Goal: Task Accomplishment & Management: Use online tool/utility

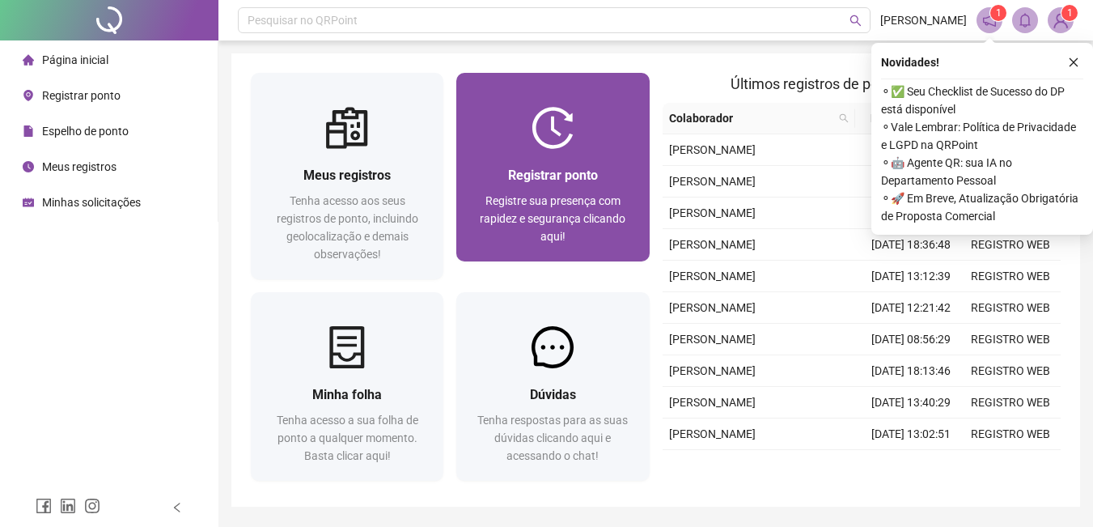
click at [564, 192] on div "Registre sua presença com rapidez e segurança clicando aqui!" at bounding box center [553, 218] width 154 height 53
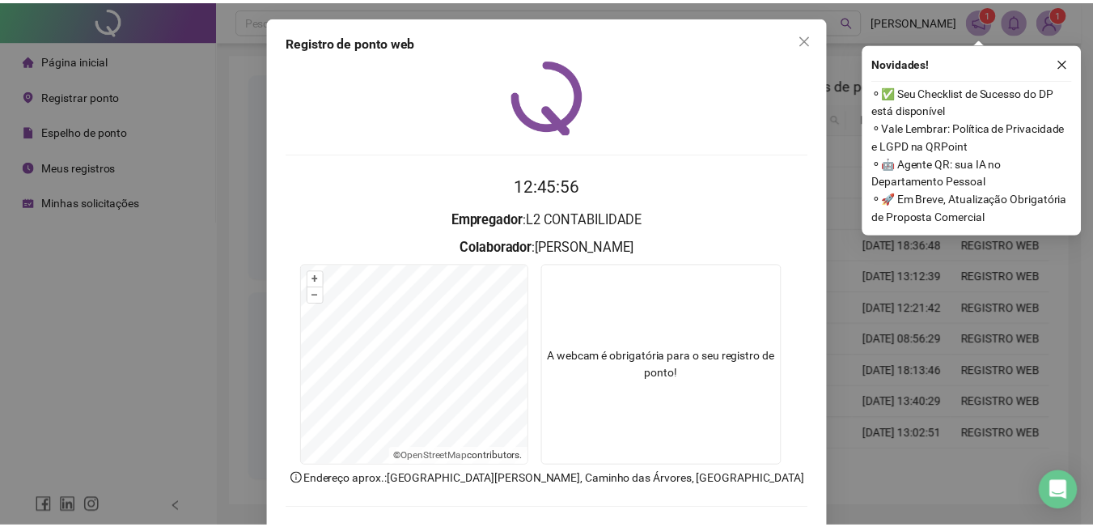
scroll to position [70, 0]
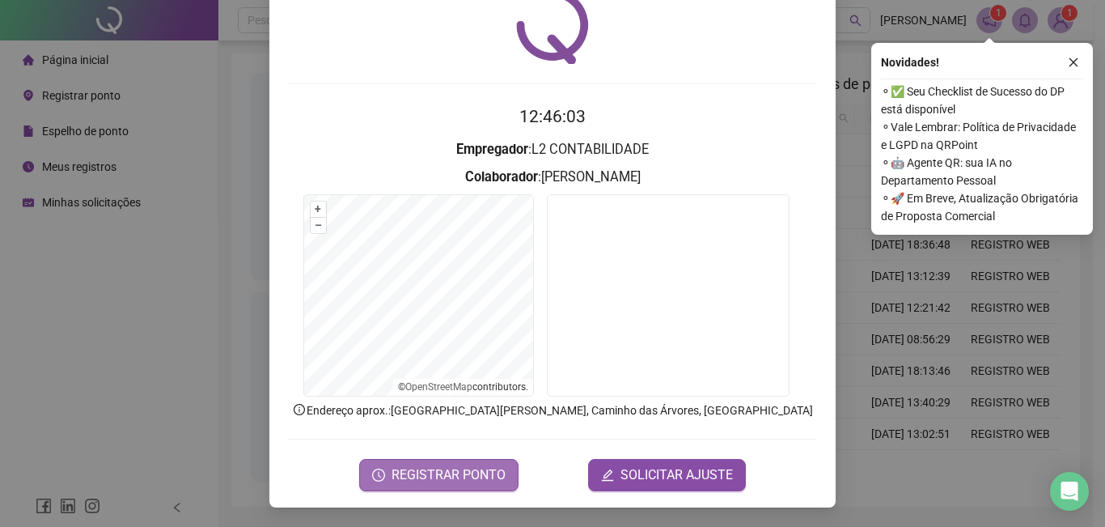
click at [459, 472] on span "REGISTRAR PONTO" at bounding box center [449, 474] width 114 height 19
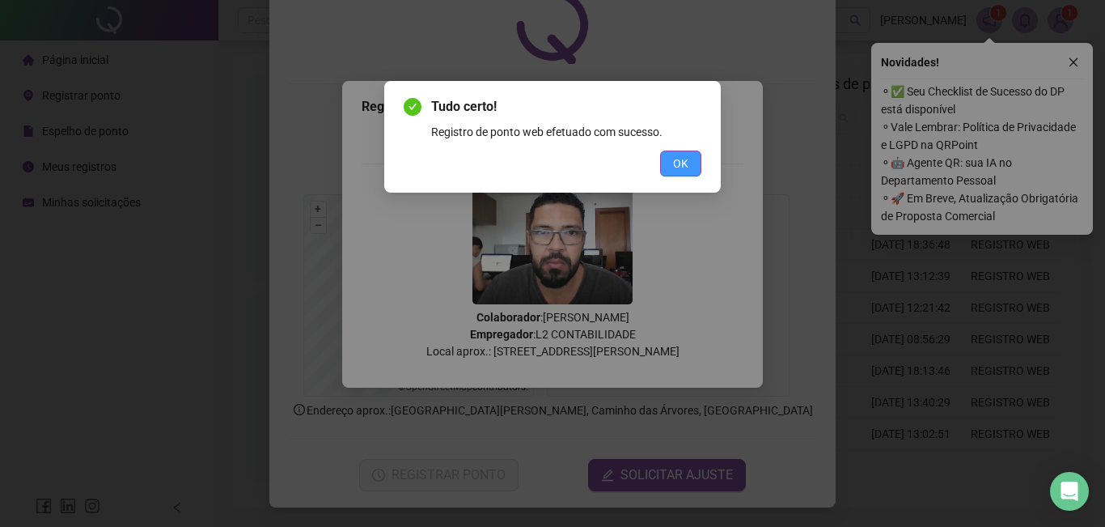
click at [670, 163] on button "OK" at bounding box center [680, 163] width 41 height 26
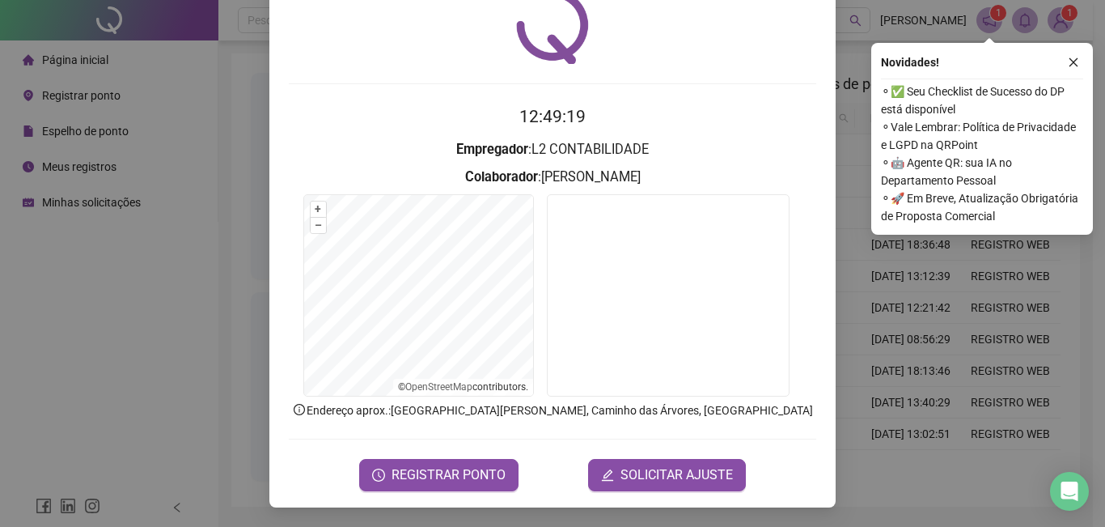
click at [853, 45] on div "Registro de ponto web 12:49:19 Empregador : L2 CONTABILIDADE Colaborador : [PER…" at bounding box center [552, 263] width 1105 height 527
